Goal: Task Accomplishment & Management: Complete application form

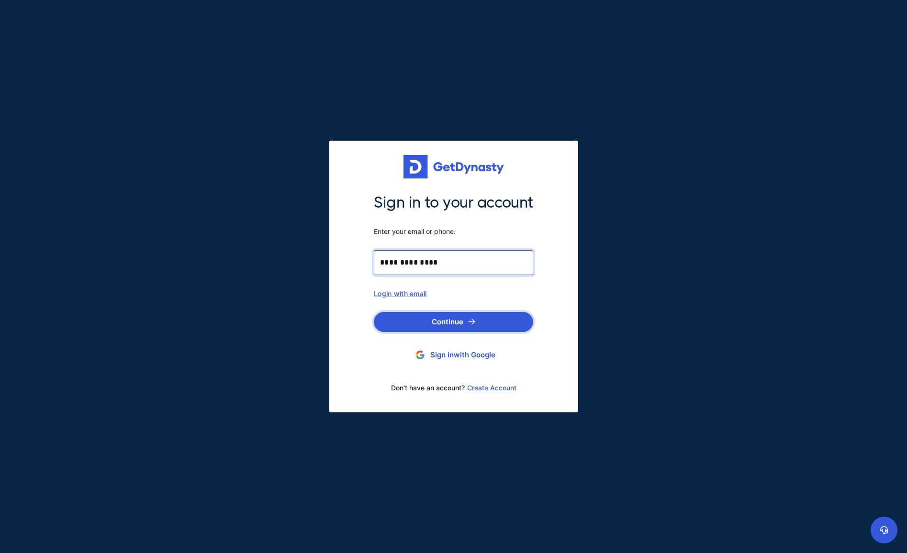
type input "**********"
click at [452, 316] on button "Continue" at bounding box center [453, 322] width 159 height 20
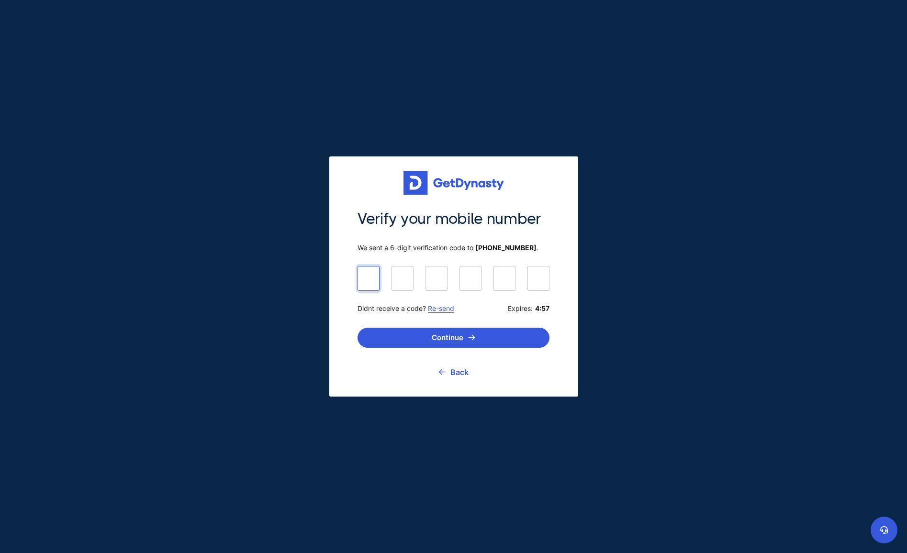
type input "******"
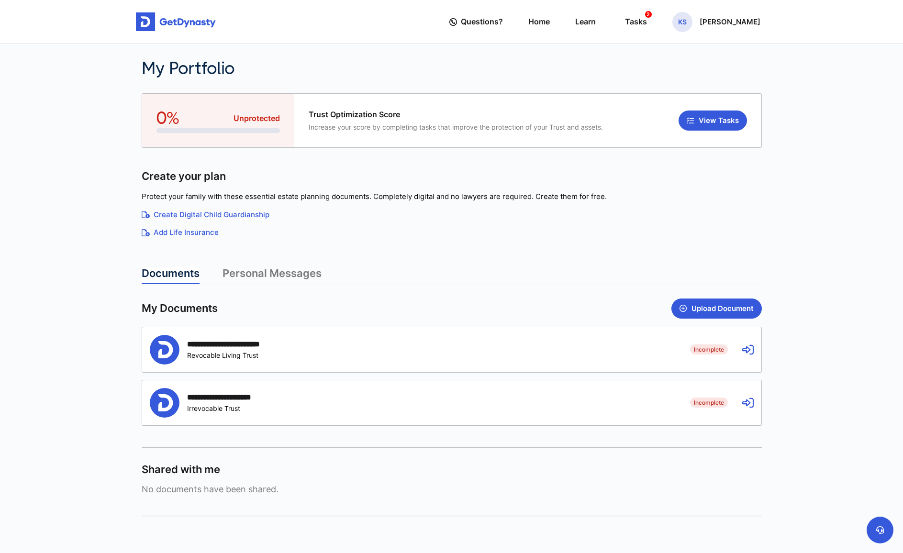
click at [253, 353] on div "Incomplete Revocable Living Trust" at bounding box center [235, 355] width 97 height 8
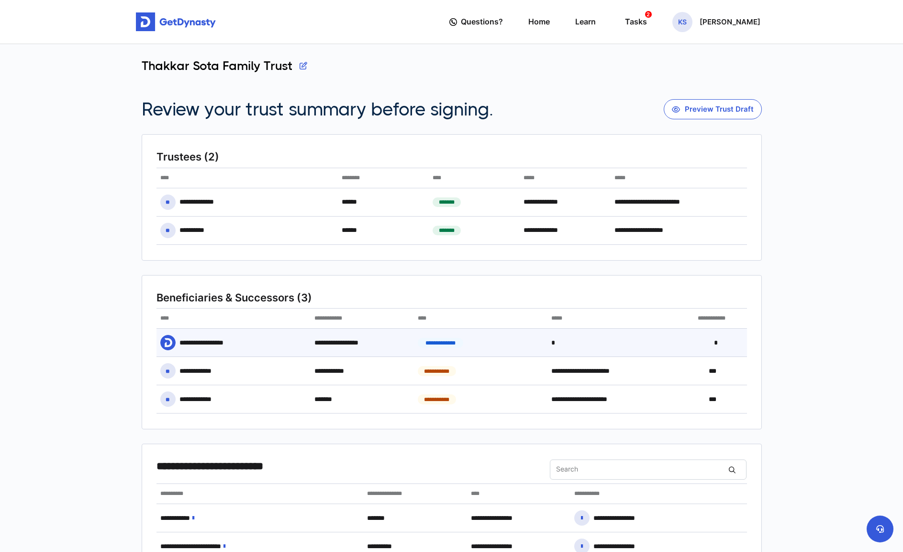
click at [747, 345] on div "**********" at bounding box center [452, 342] width 591 height 28
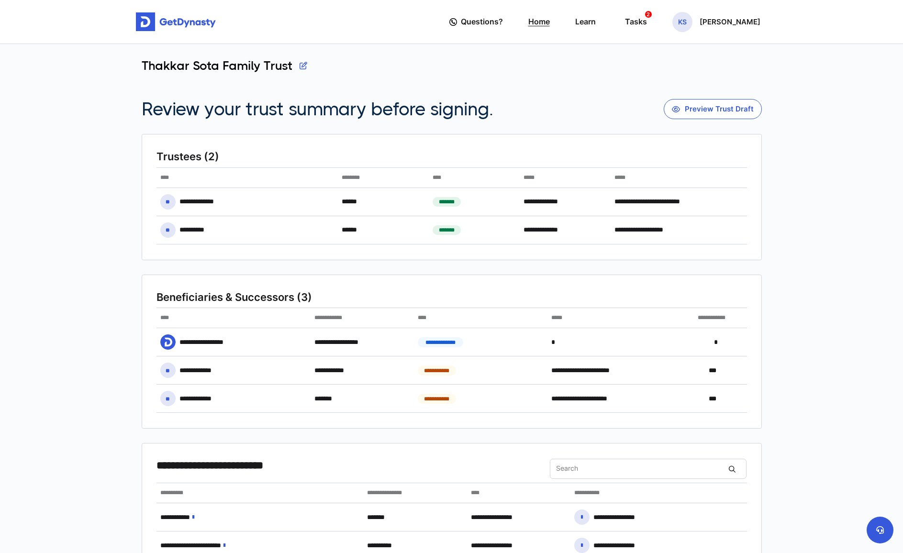
click at [550, 18] on link "Home" at bounding box center [540, 21] width 22 height 27
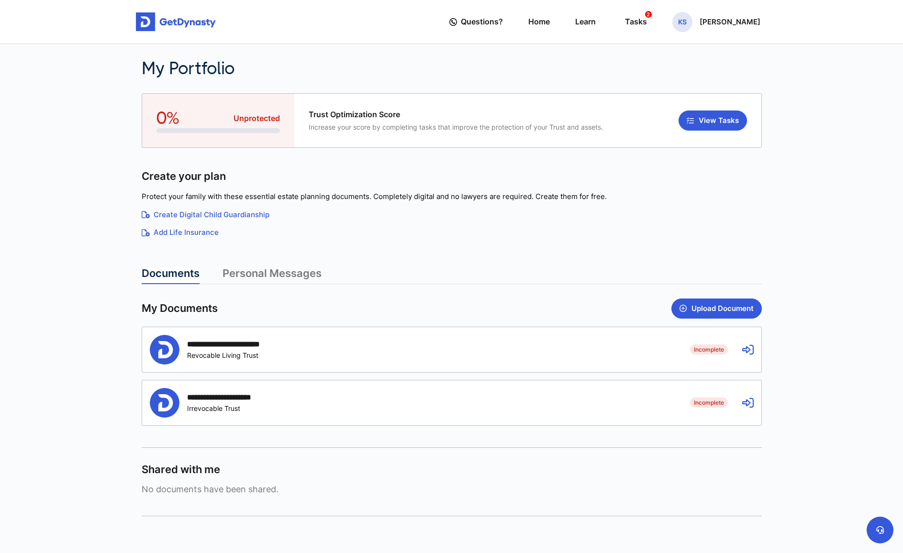
click at [428, 356] on div "**********" at bounding box center [413, 350] width 526 height 30
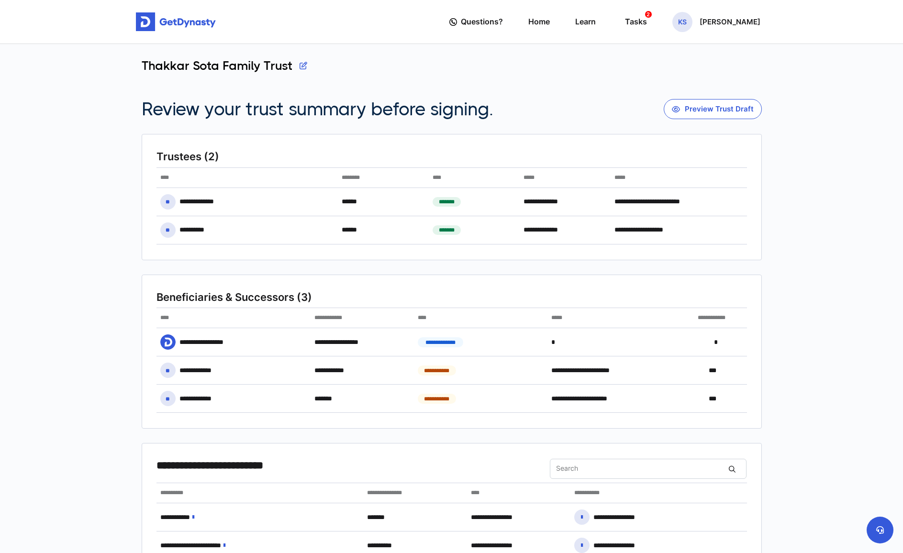
click at [301, 66] on button "button" at bounding box center [304, 65] width 8 height 14
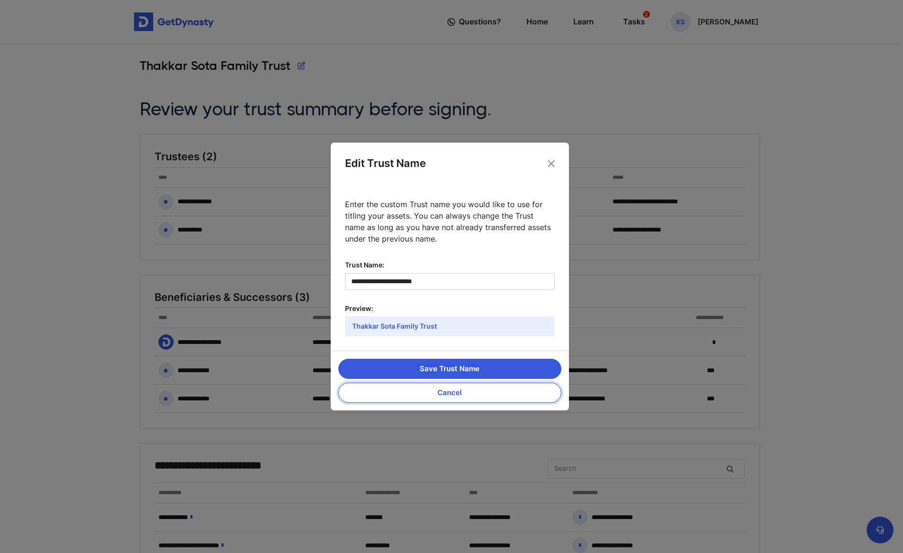
click at [452, 393] on button "Cancel" at bounding box center [449, 393] width 223 height 20
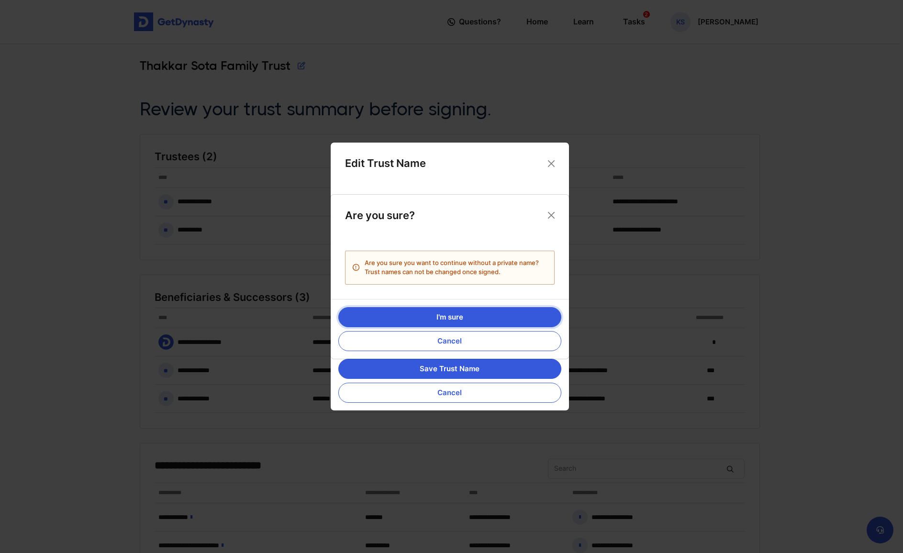
click at [491, 314] on button "I'm sure" at bounding box center [449, 317] width 223 height 20
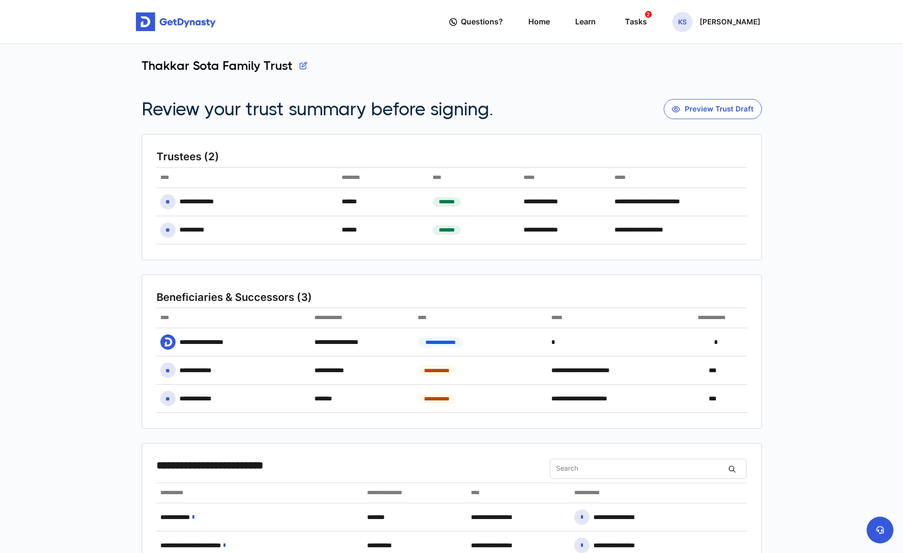
click at [304, 65] on button "button" at bounding box center [304, 65] width 8 height 14
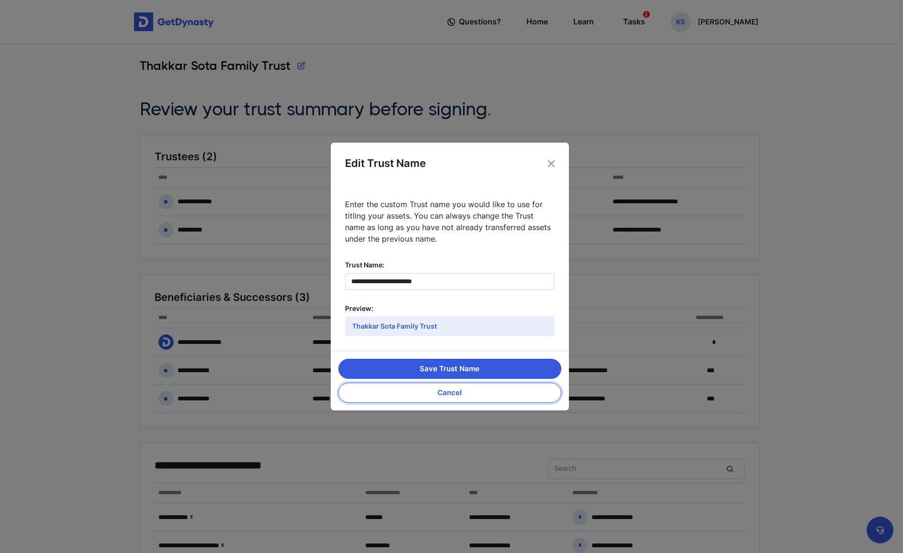
click at [483, 398] on button "Cancel" at bounding box center [449, 393] width 223 height 20
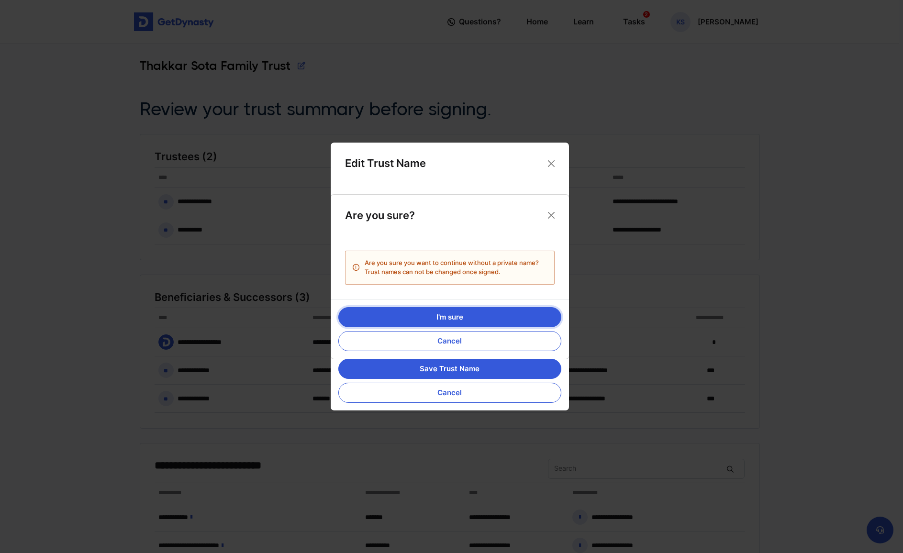
click at [479, 319] on button "I'm sure" at bounding box center [449, 317] width 223 height 20
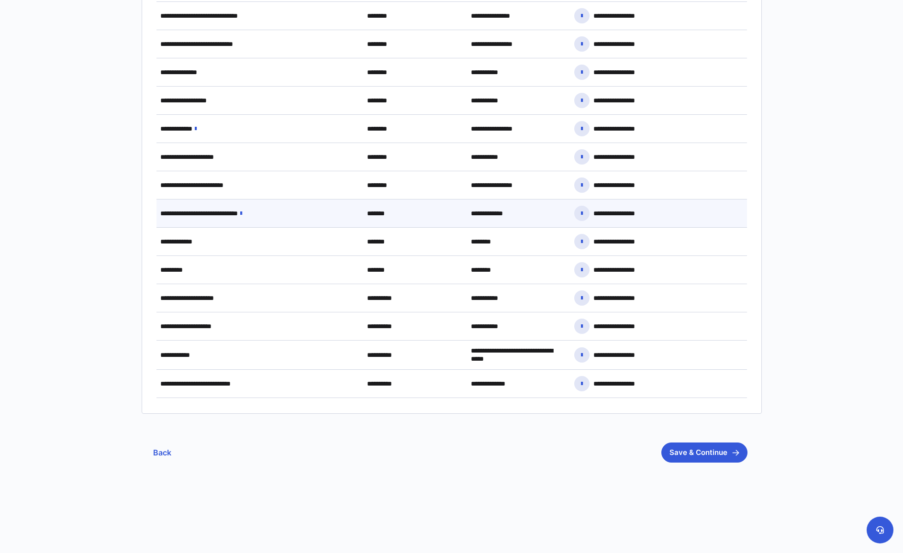
scroll to position [614, 0]
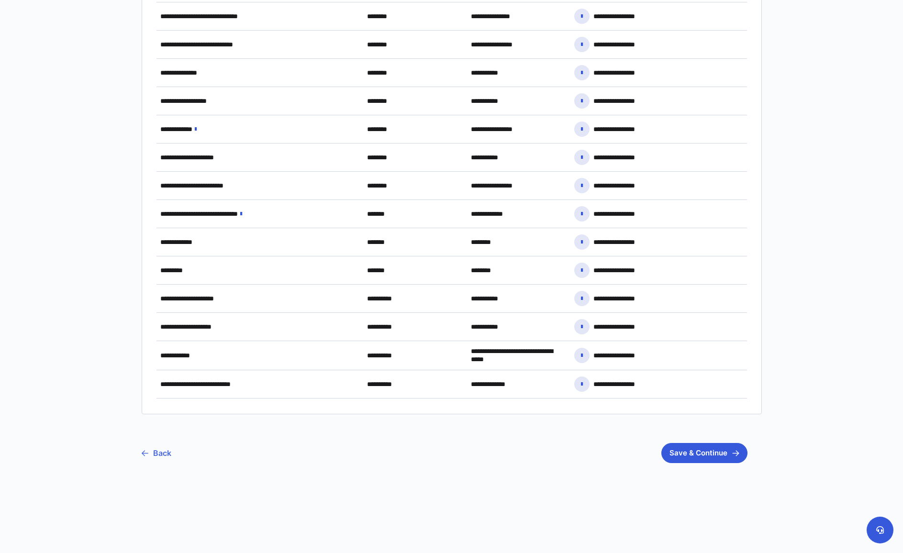
click at [157, 446] on link "Back" at bounding box center [157, 453] width 30 height 24
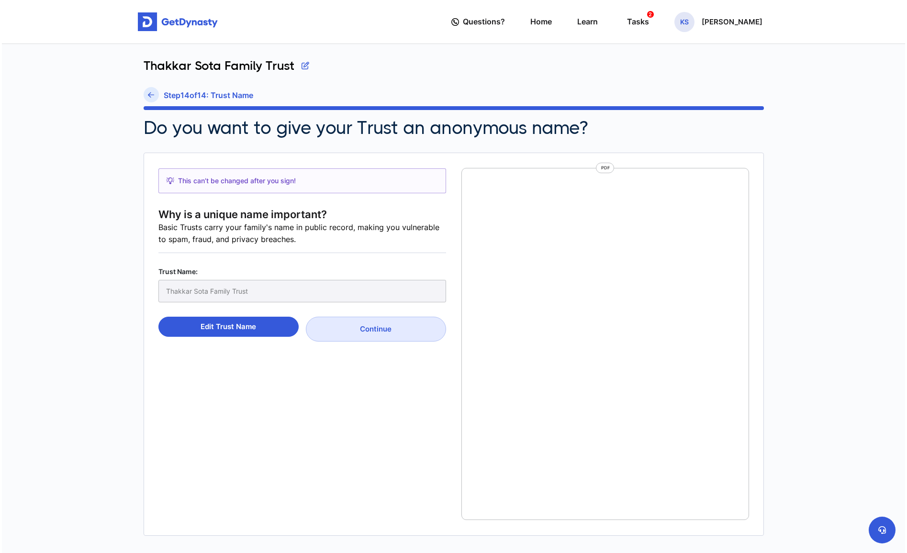
scroll to position [4, 0]
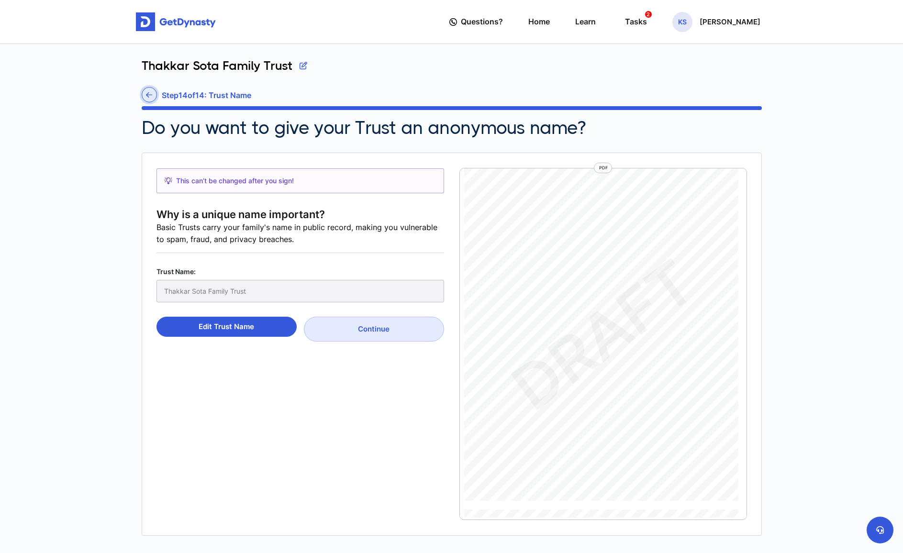
click at [150, 93] on icon at bounding box center [149, 94] width 6 height 7
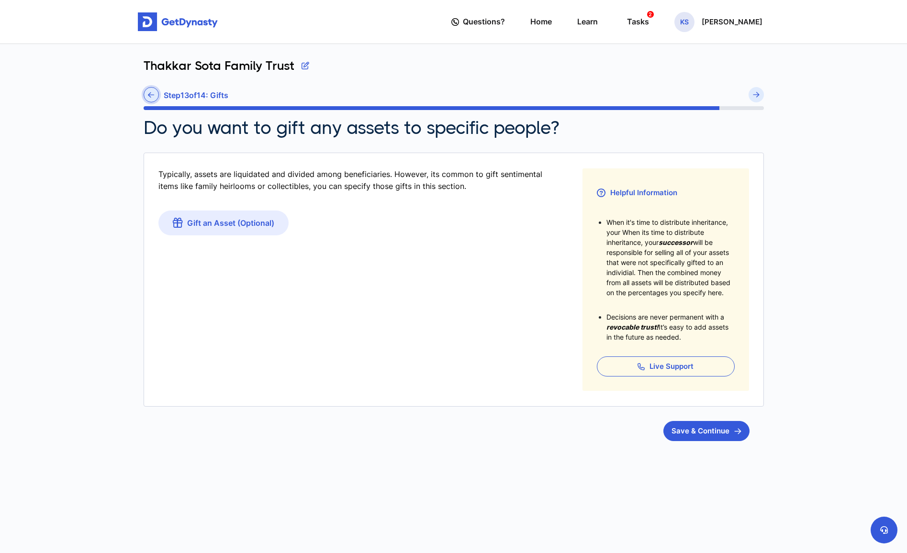
click at [144, 98] on link at bounding box center [151, 94] width 15 height 15
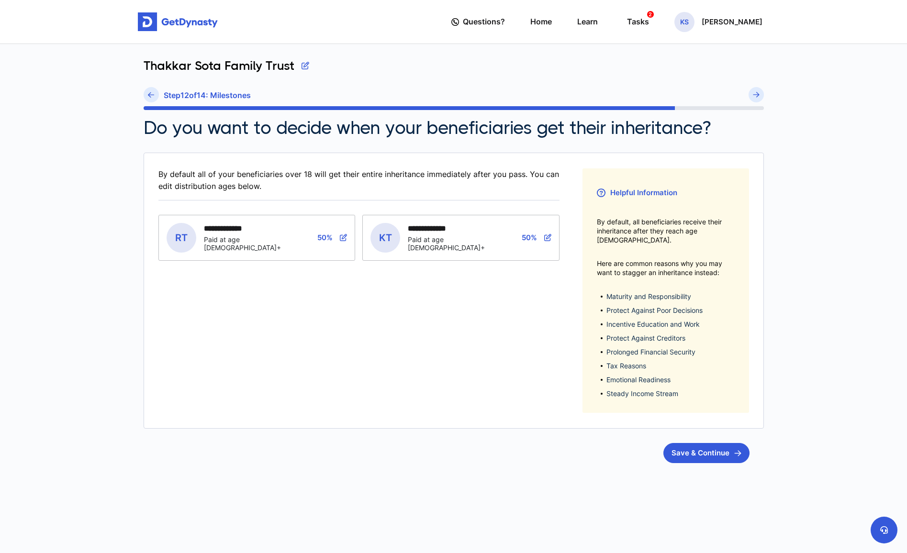
click at [144, 98] on link at bounding box center [151, 94] width 15 height 15
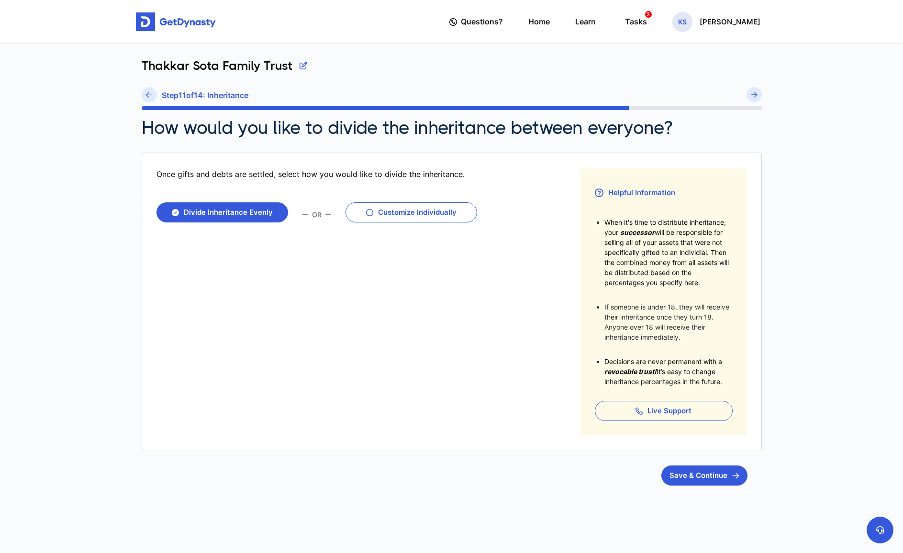
click at [144, 98] on link at bounding box center [149, 94] width 15 height 15
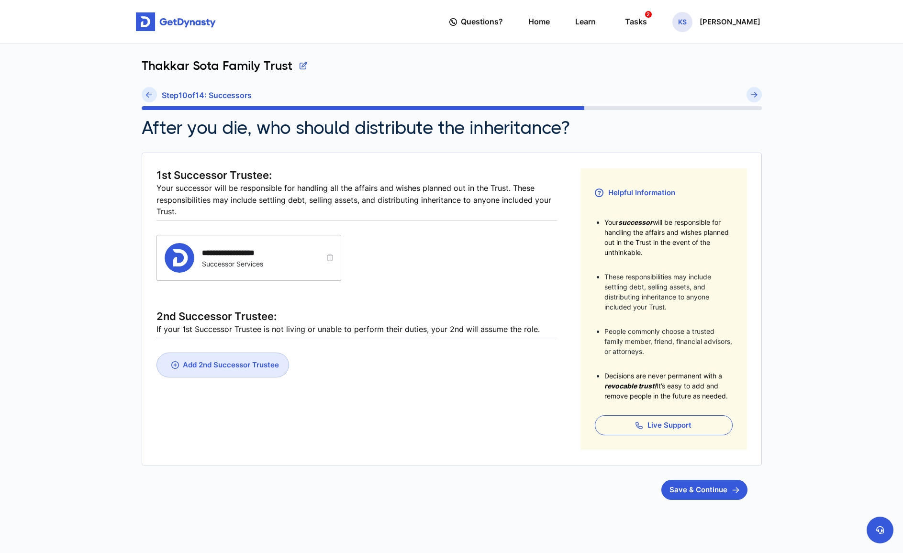
click at [144, 98] on link at bounding box center [149, 94] width 15 height 15
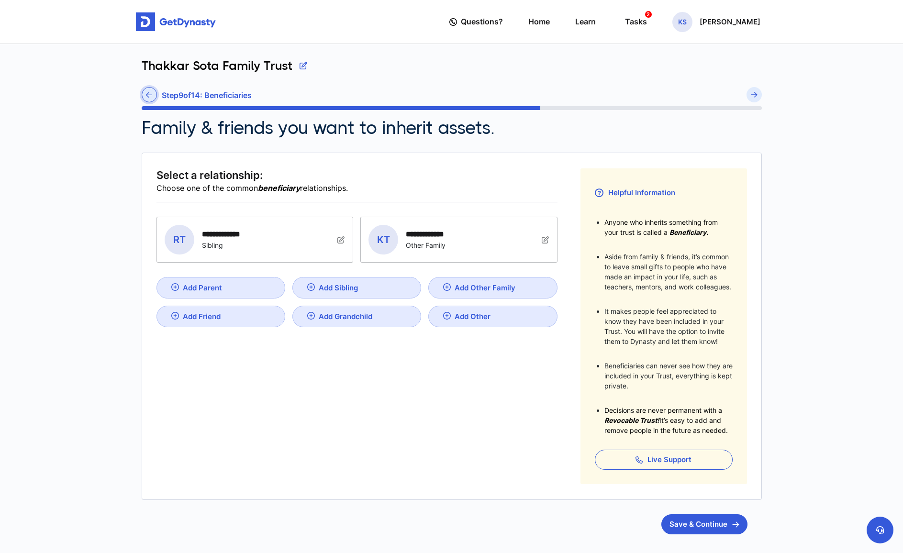
click at [146, 96] on icon at bounding box center [149, 94] width 6 height 7
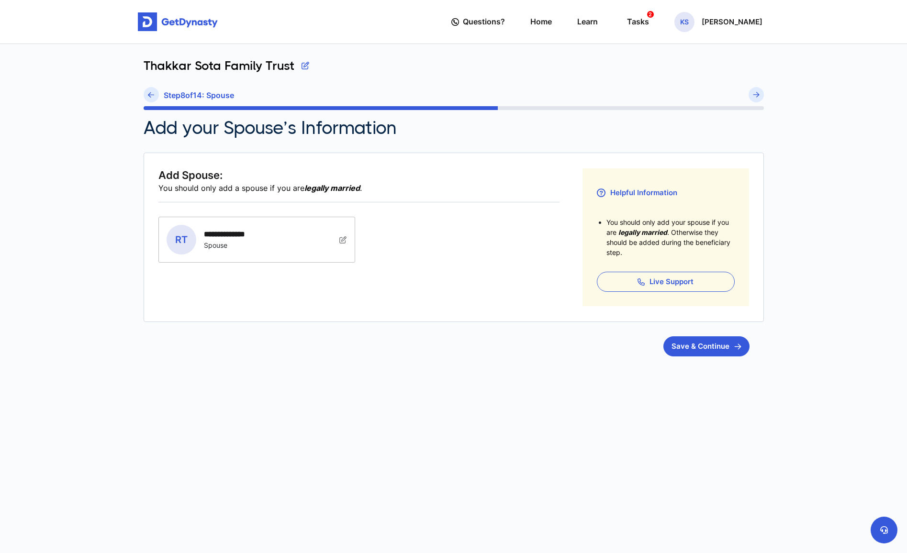
click at [146, 96] on link at bounding box center [151, 94] width 15 height 15
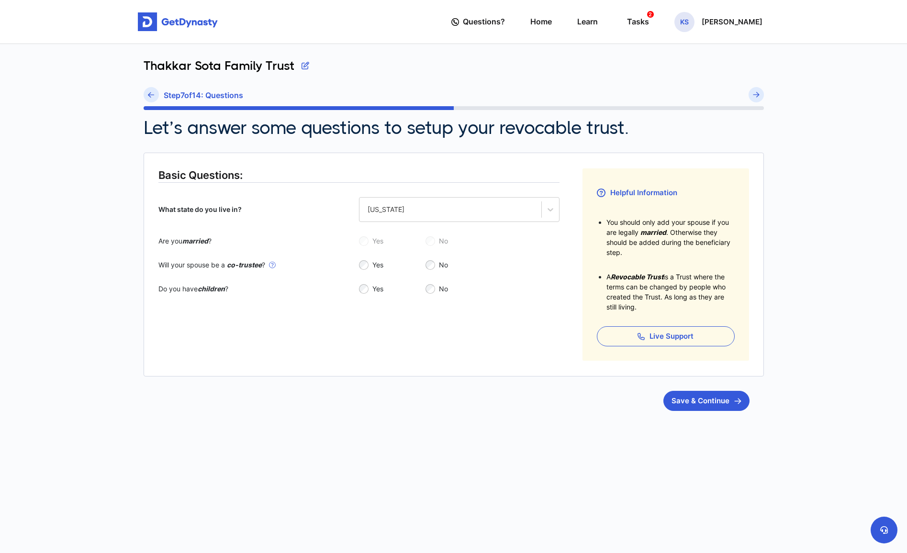
click at [146, 96] on link at bounding box center [151, 94] width 15 height 15
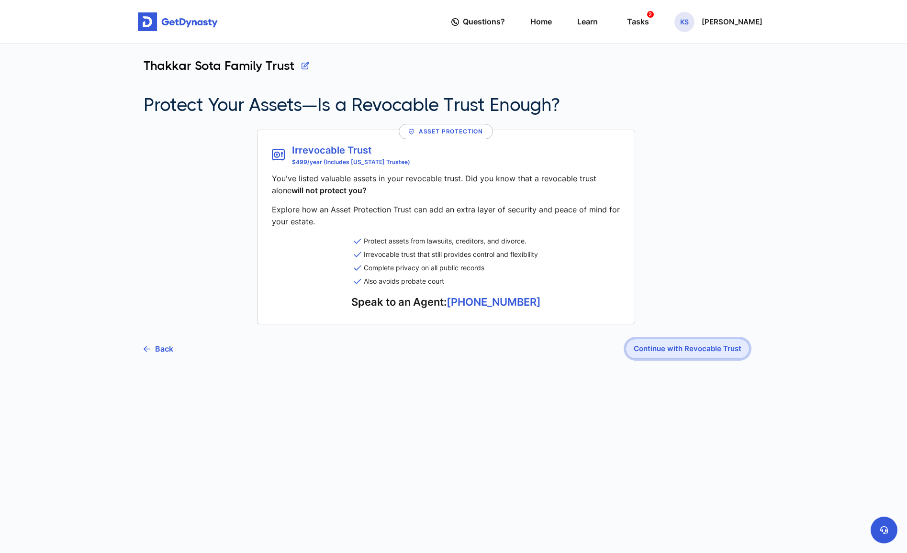
click at [660, 347] on button "Continue with Revocable Trust" at bounding box center [688, 349] width 124 height 20
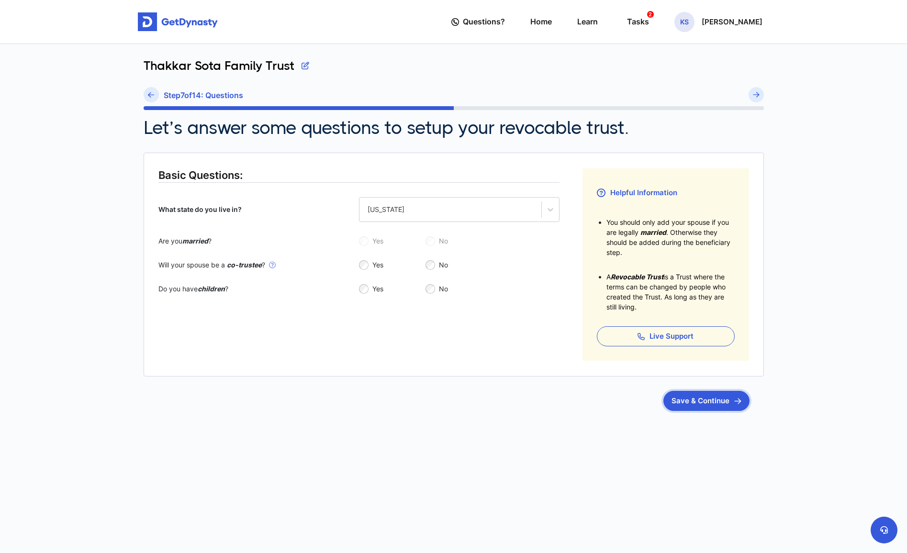
click at [701, 407] on button "Save & Continue" at bounding box center [707, 401] width 86 height 20
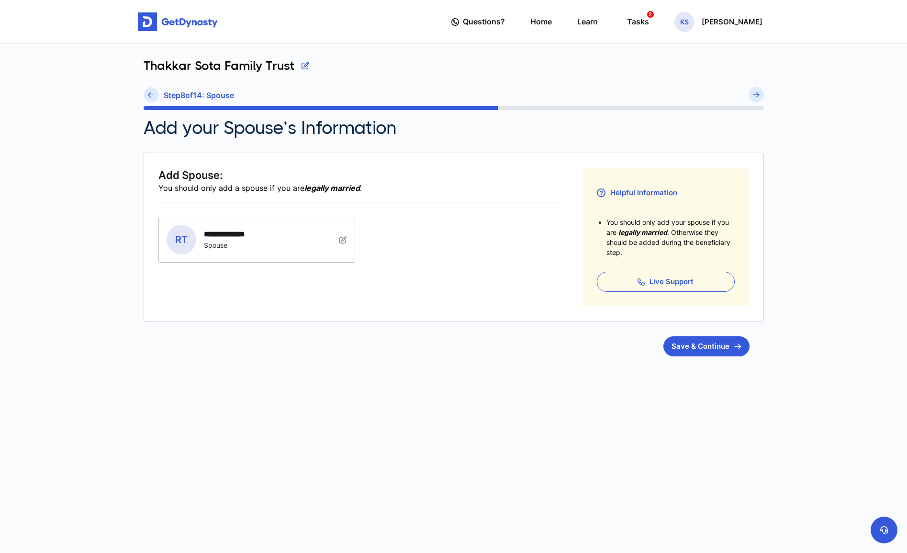
click at [696, 375] on div "**********" at bounding box center [454, 246] width 632 height 404
click at [696, 356] on button "Save & Continue" at bounding box center [707, 347] width 86 height 20
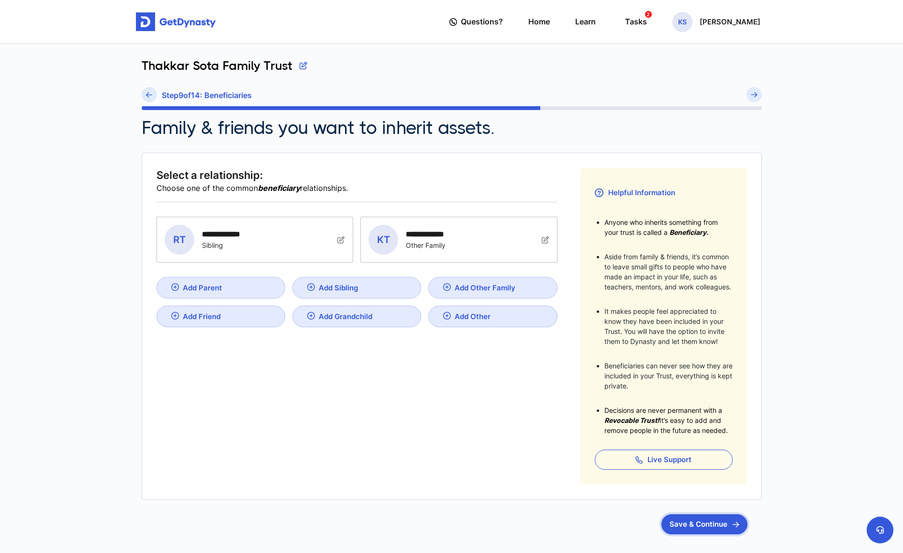
click at [705, 529] on button "Save & Continue" at bounding box center [705, 525] width 86 height 20
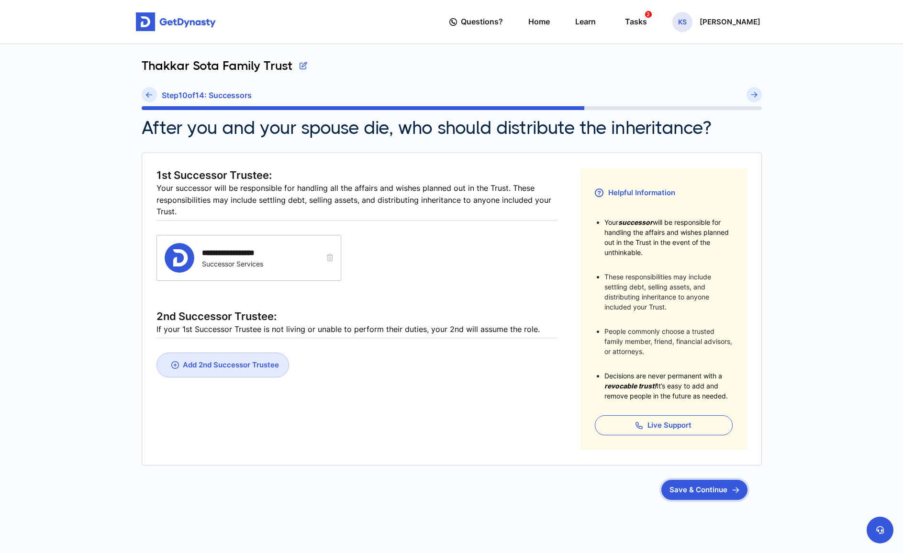
click at [699, 490] on button "Save & Continue" at bounding box center [705, 490] width 86 height 20
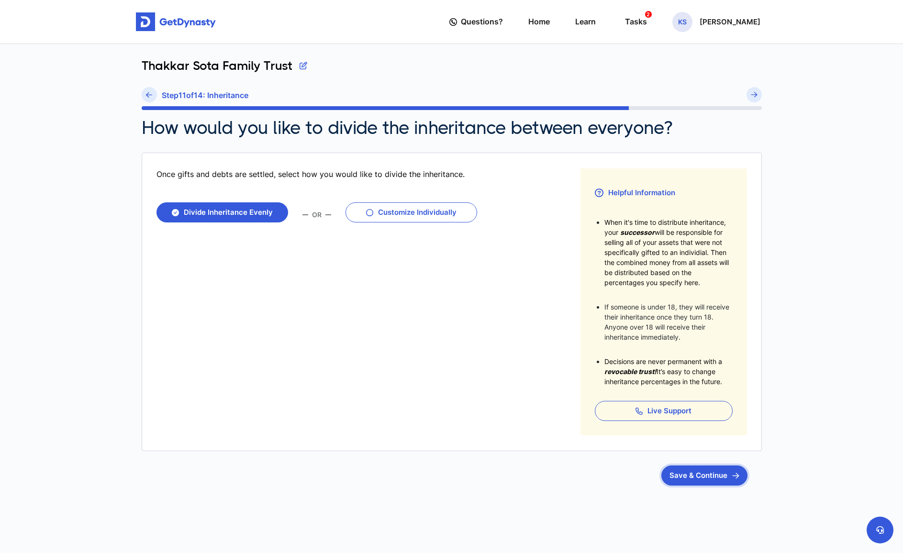
click at [698, 476] on button "Save & Continue" at bounding box center [705, 476] width 86 height 20
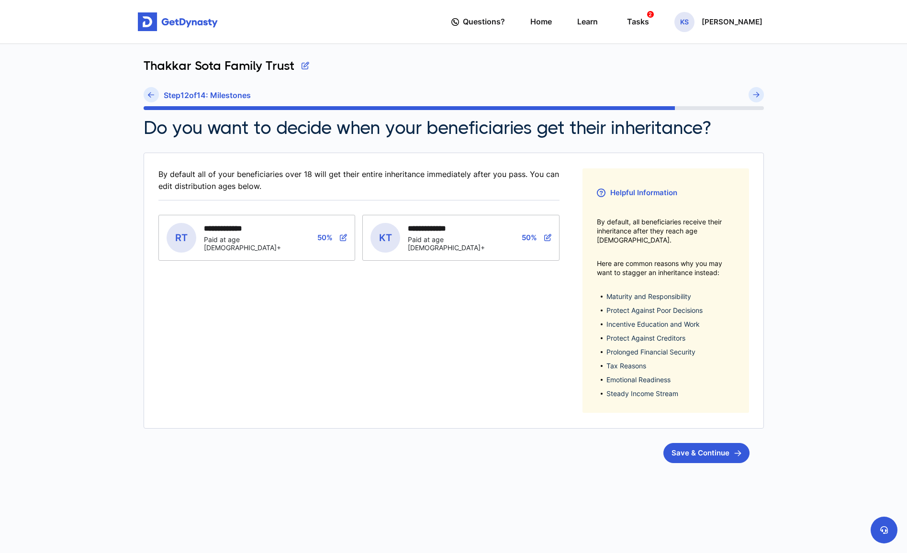
click at [695, 467] on div "**********" at bounding box center [454, 299] width 632 height 510
click at [696, 425] on article "**********" at bounding box center [454, 308] width 620 height 311
click at [692, 444] on button "Save & Continue" at bounding box center [707, 453] width 86 height 20
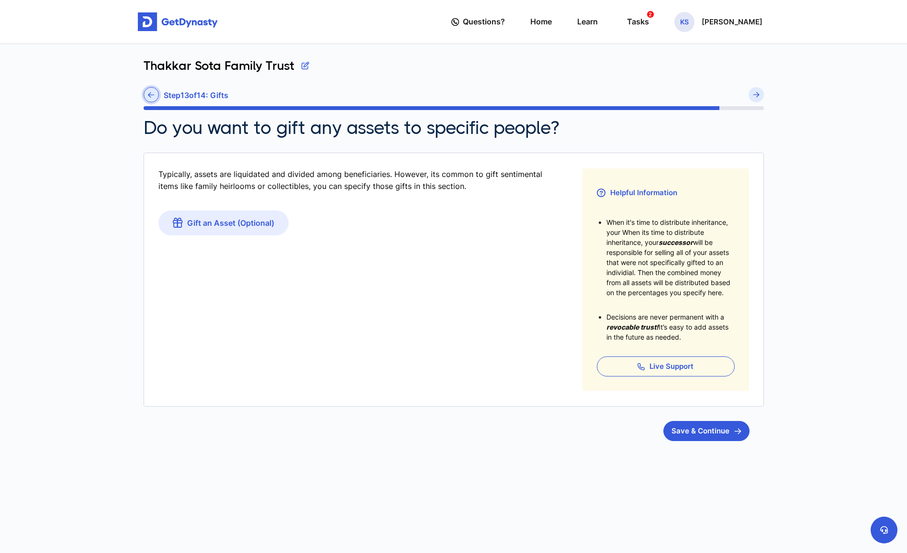
click at [146, 93] on link at bounding box center [151, 94] width 15 height 15
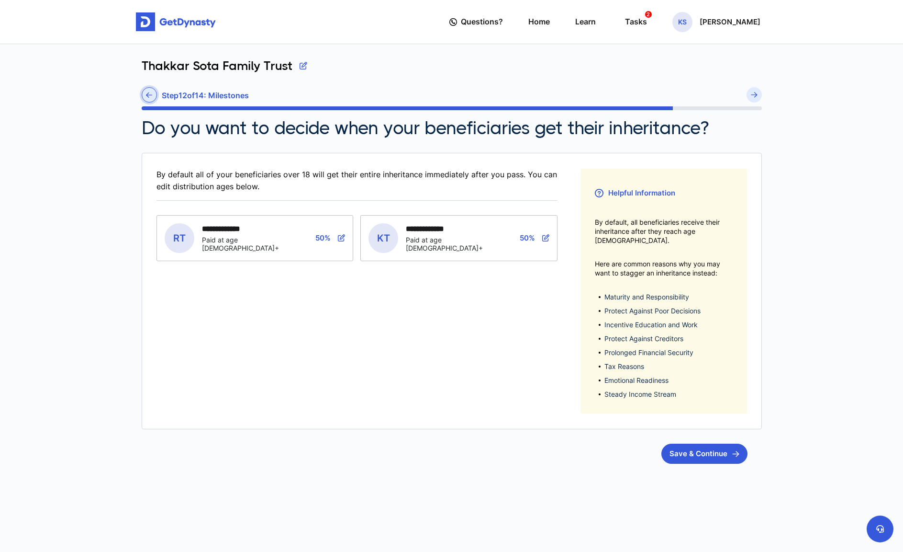
click at [151, 93] on icon at bounding box center [149, 94] width 6 height 7
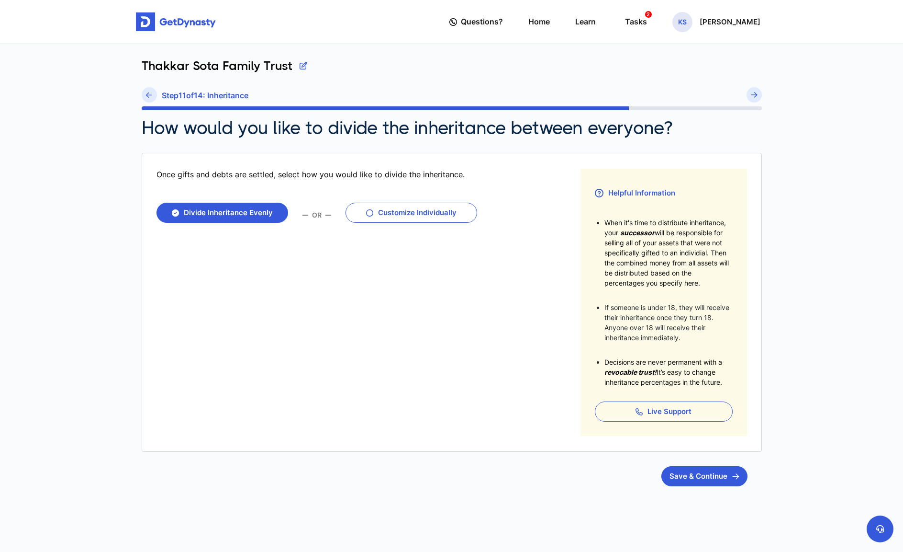
click at [151, 93] on icon at bounding box center [149, 94] width 6 height 7
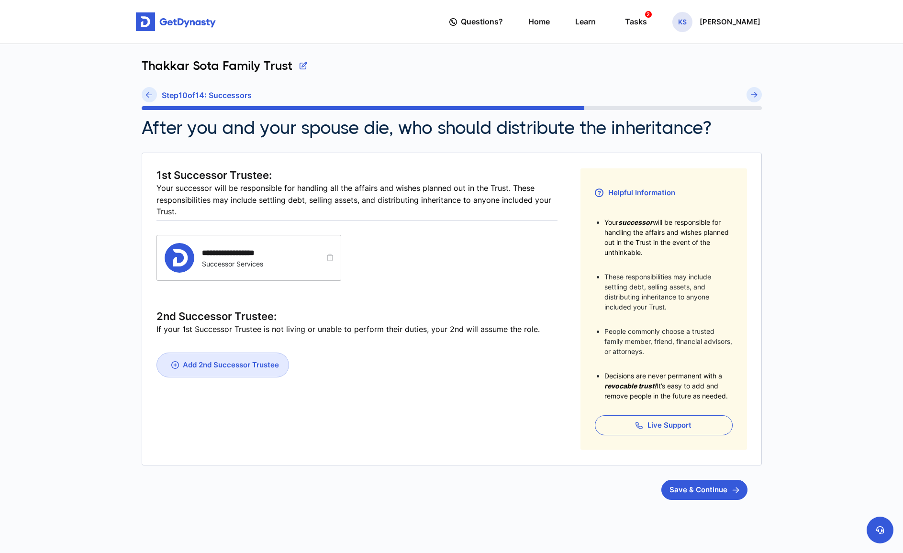
click at [151, 93] on icon at bounding box center [149, 94] width 6 height 7
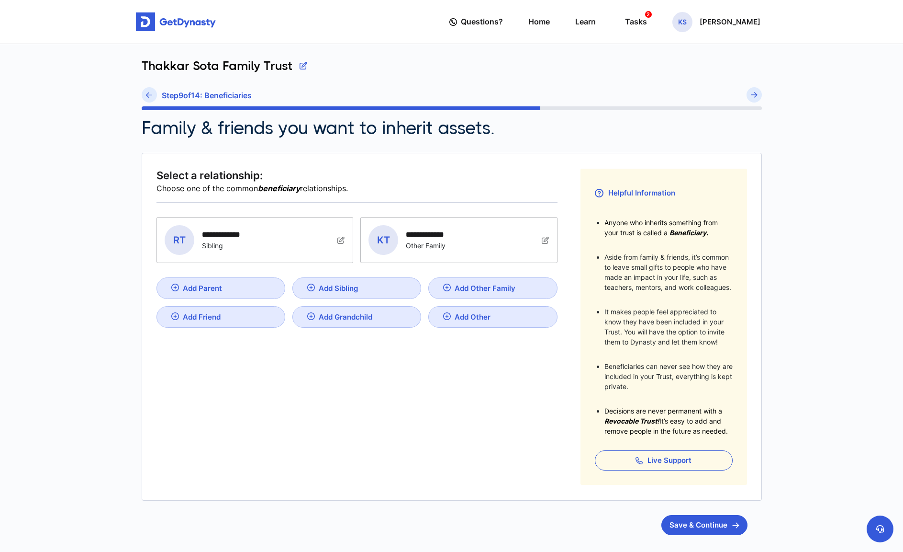
click at [151, 93] on icon at bounding box center [149, 94] width 6 height 7
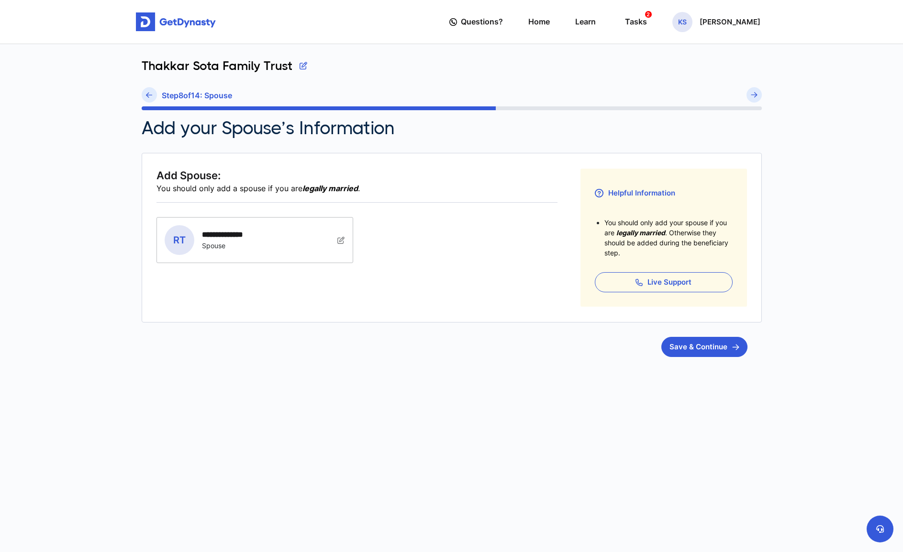
click at [151, 93] on icon at bounding box center [149, 94] width 6 height 7
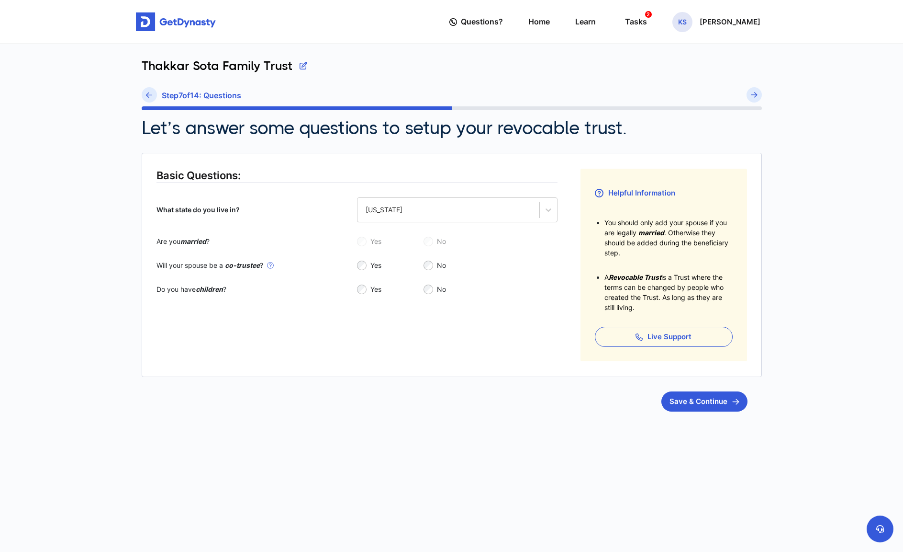
click at [151, 93] on icon at bounding box center [149, 94] width 6 height 7
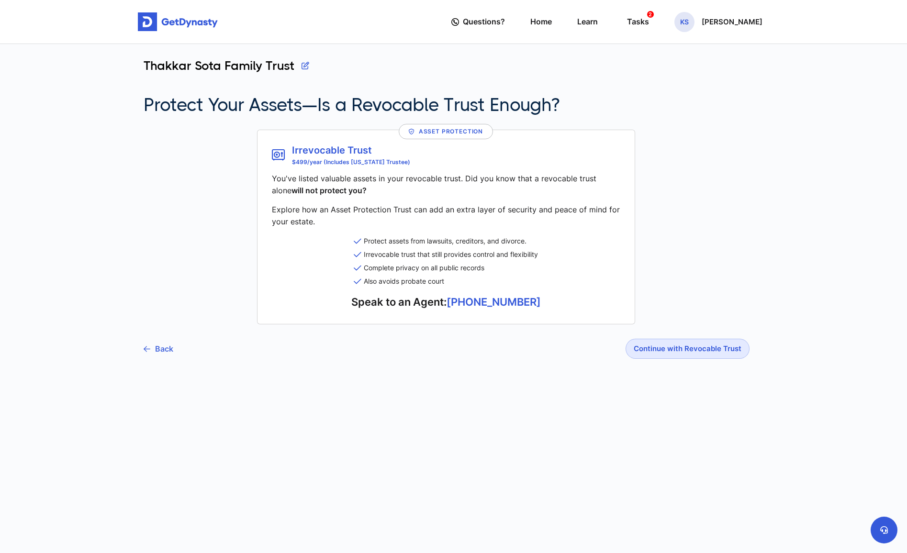
click at [157, 346] on link "Back" at bounding box center [159, 349] width 30 height 24
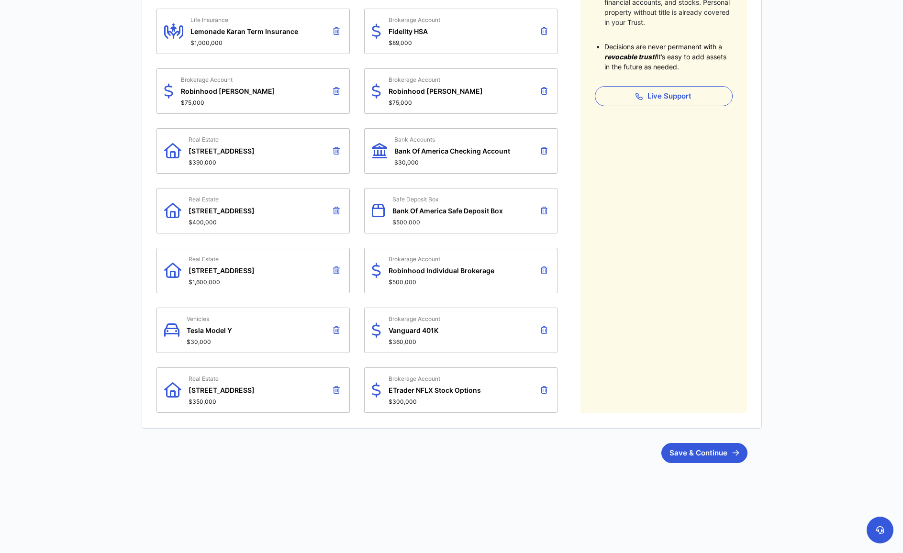
scroll to position [359, 0]
click at [799, 417] on html "Questions? Home Learn Tasks 2 KS [PERSON_NAME] Questions? 2 KS [PERSON_NAME] So…" at bounding box center [451, 97] width 903 height 913
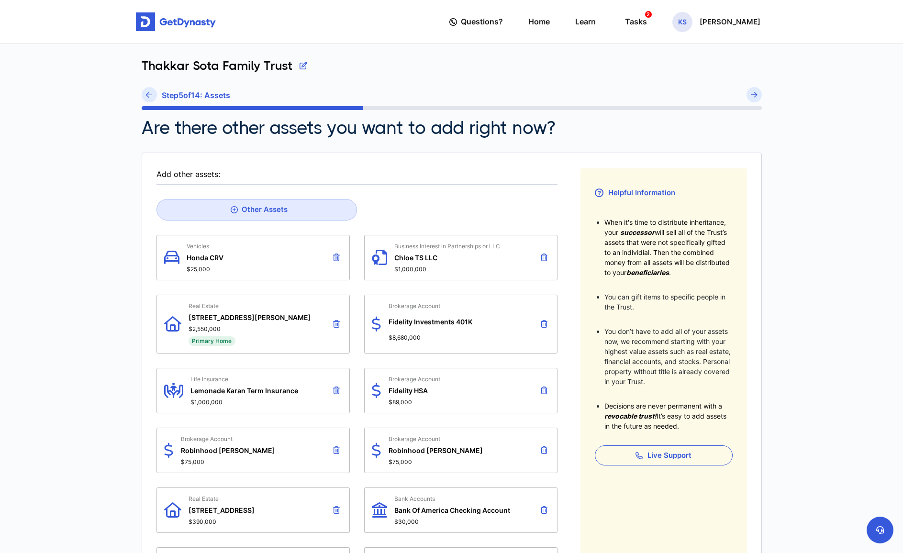
scroll to position [0, 0]
